Goal: Find specific page/section: Find specific page/section

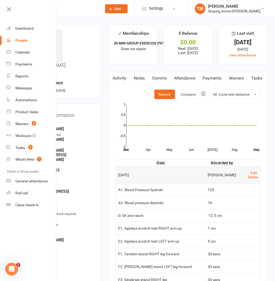
click at [69, 6] on input "text" at bounding box center [64, 8] width 67 height 7
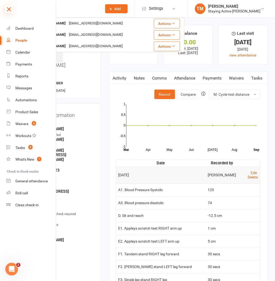
type input "back"
click at [7, 10] on icon at bounding box center [8, 9] width 7 height 7
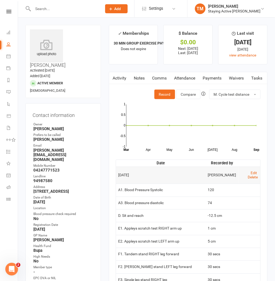
click at [43, 14] on div at bounding box center [61, 8] width 73 height 17
click at [44, 11] on input "text" at bounding box center [64, 8] width 67 height 7
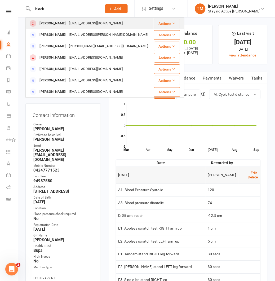
type input "black"
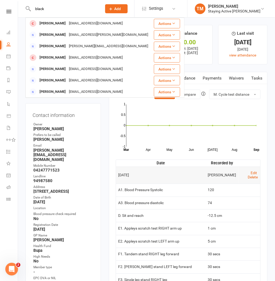
click at [46, 24] on div "Beverley Black" at bounding box center [52, 24] width 29 height 8
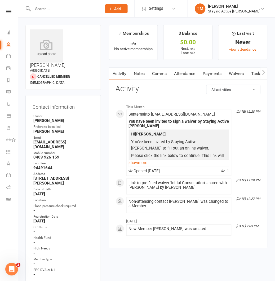
click at [100, 162] on div "Contact information Owner Kevin Luu Prefers to be called Bev Email bevblack42@i…" at bounding box center [62, 201] width 75 height 212
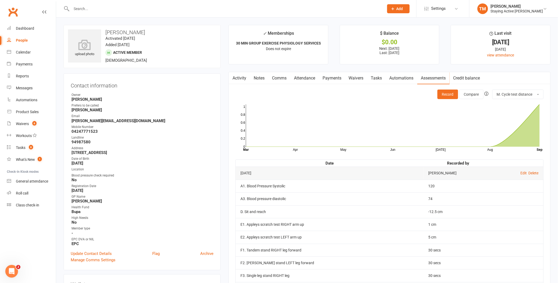
click at [104, 7] on input "text" at bounding box center [225, 8] width 310 height 7
click at [524, 9] on div "Staying Active [PERSON_NAME]" at bounding box center [517, 11] width 52 height 5
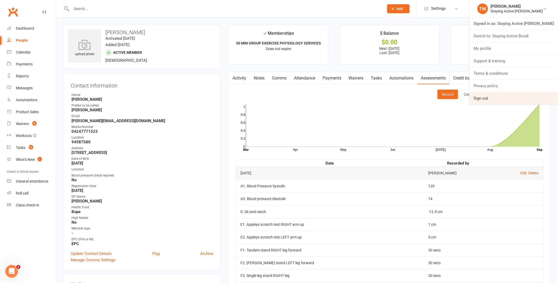
click at [506, 100] on link "Sign out" at bounding box center [514, 98] width 88 height 12
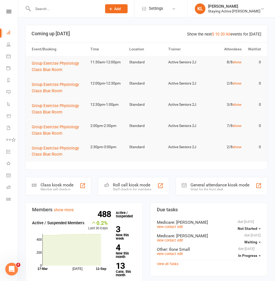
click at [44, 9] on input "text" at bounding box center [64, 8] width 67 height 7
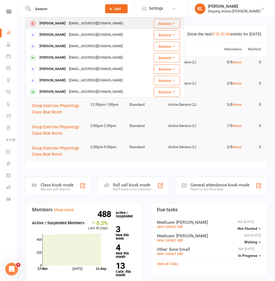
type input "basson"
click at [42, 21] on div "Charan Basson" at bounding box center [52, 24] width 29 height 8
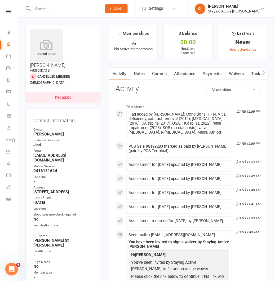
click at [266, 72] on button "button" at bounding box center [264, 74] width 7 height 12
click at [264, 73] on icon "button" at bounding box center [263, 73] width 3 height 6
click at [226, 75] on link "Assessments" at bounding box center [217, 74] width 32 height 12
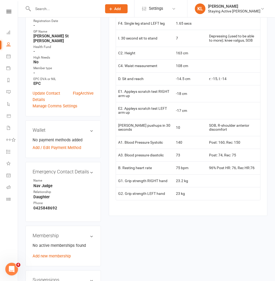
scroll to position [206, 0]
